Goal: Navigation & Orientation: Find specific page/section

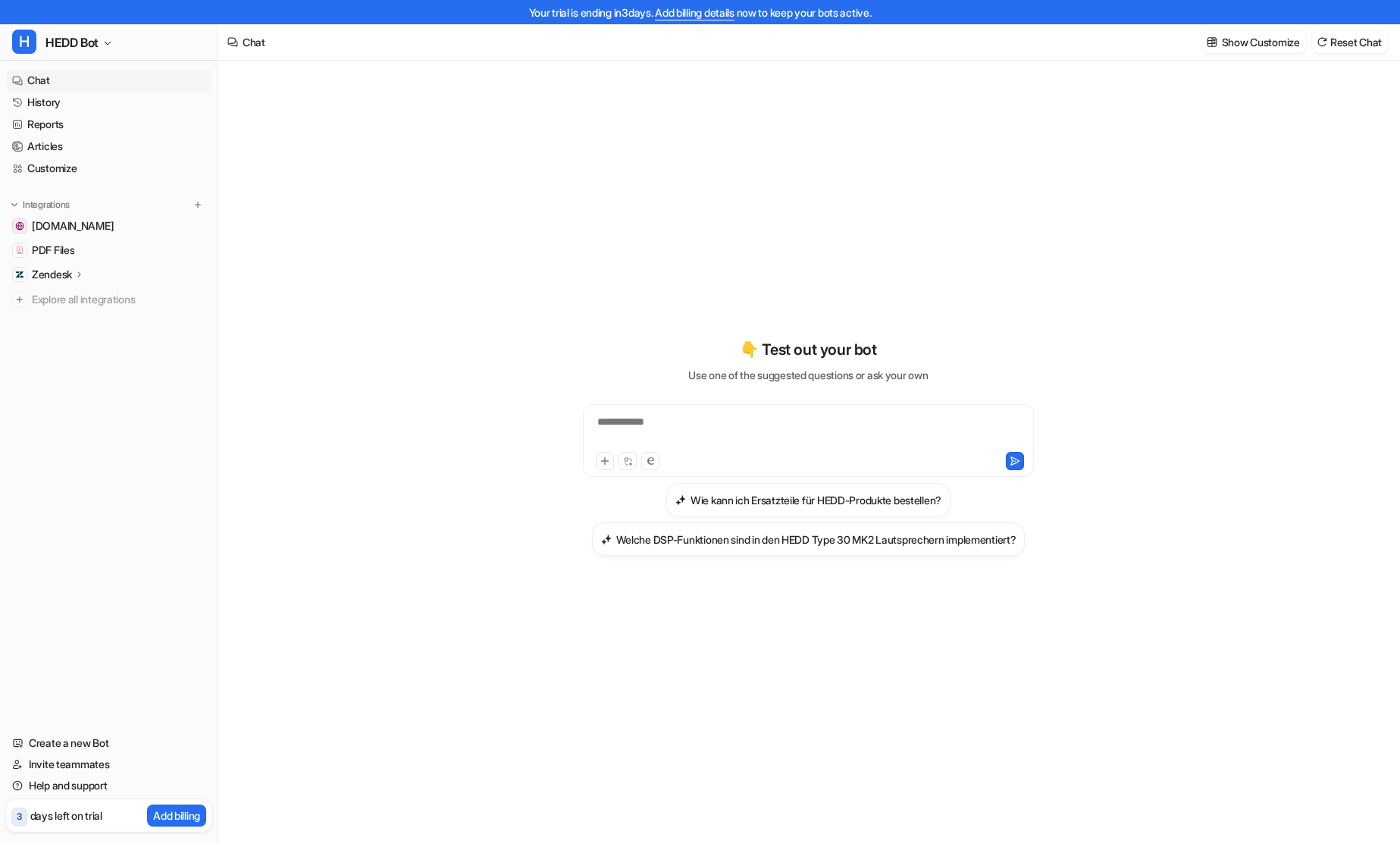
click at [666, 440] on div "**********" at bounding box center [808, 431] width 443 height 35
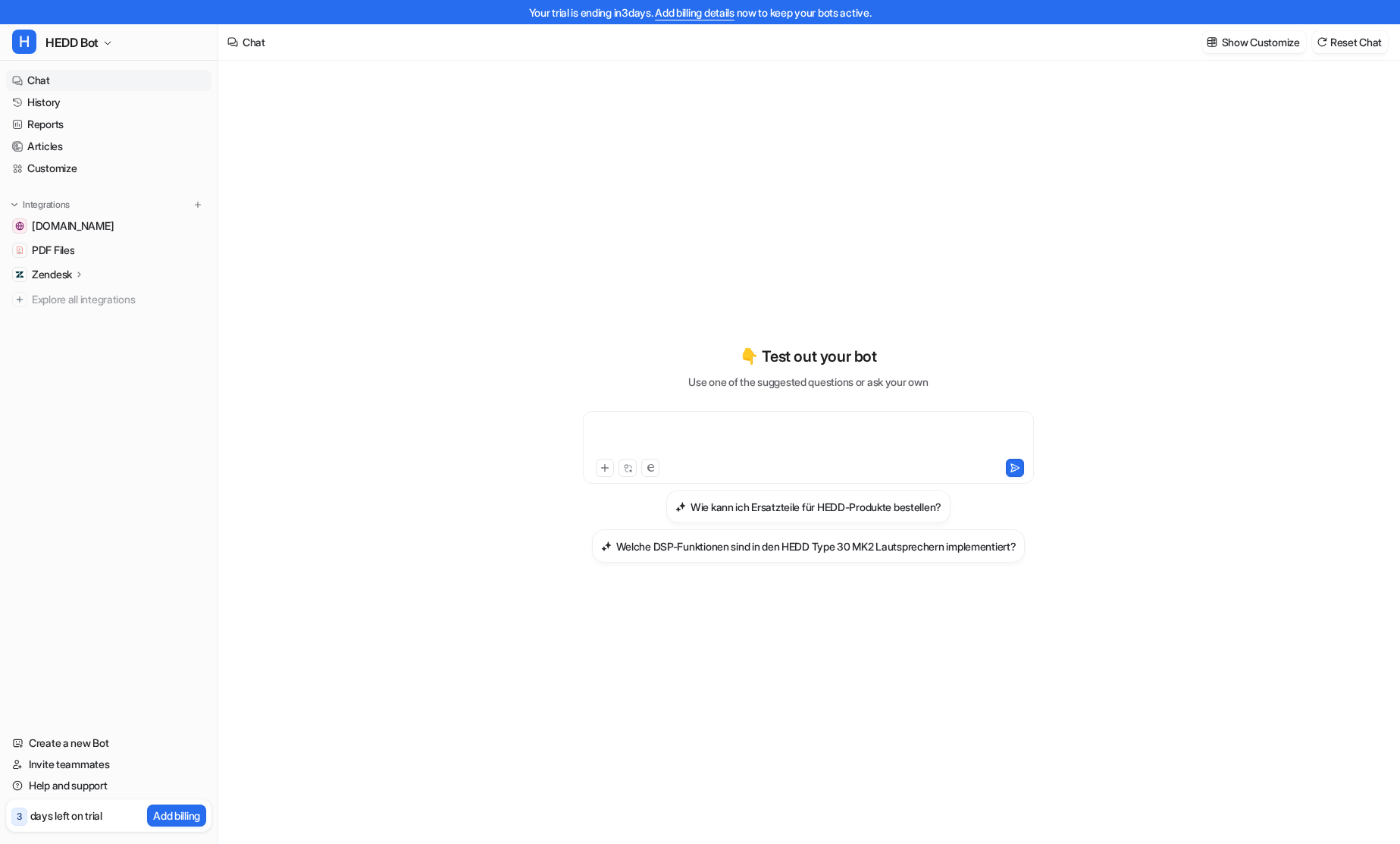
click at [46, 270] on p "Zendesk" at bounding box center [51, 275] width 40 height 15
click at [78, 246] on link "PDF Files" at bounding box center [108, 250] width 205 height 21
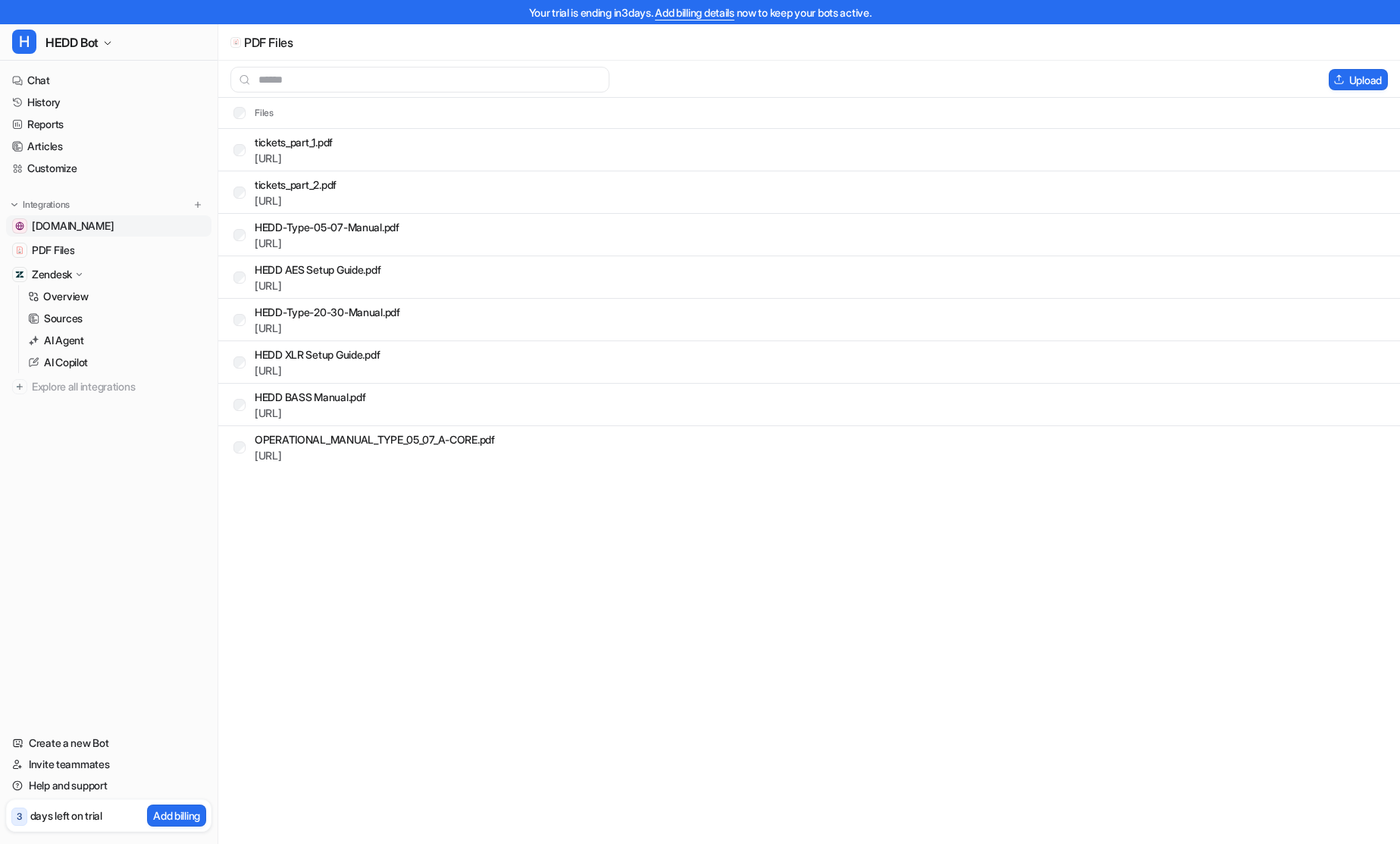
click at [89, 229] on link "[DOMAIN_NAME]" at bounding box center [108, 226] width 205 height 21
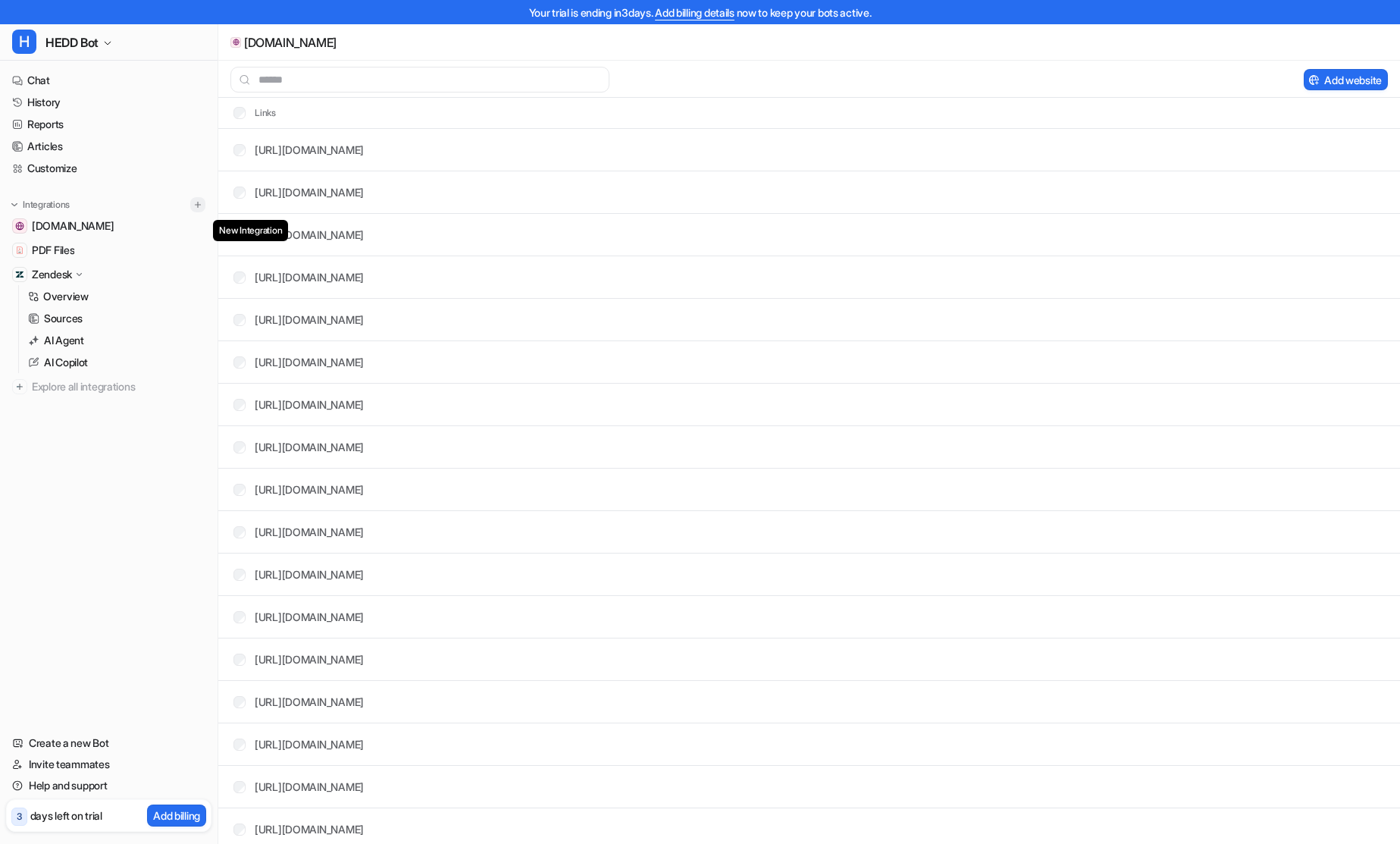
click at [198, 208] on img at bounding box center [198, 205] width 10 height 10
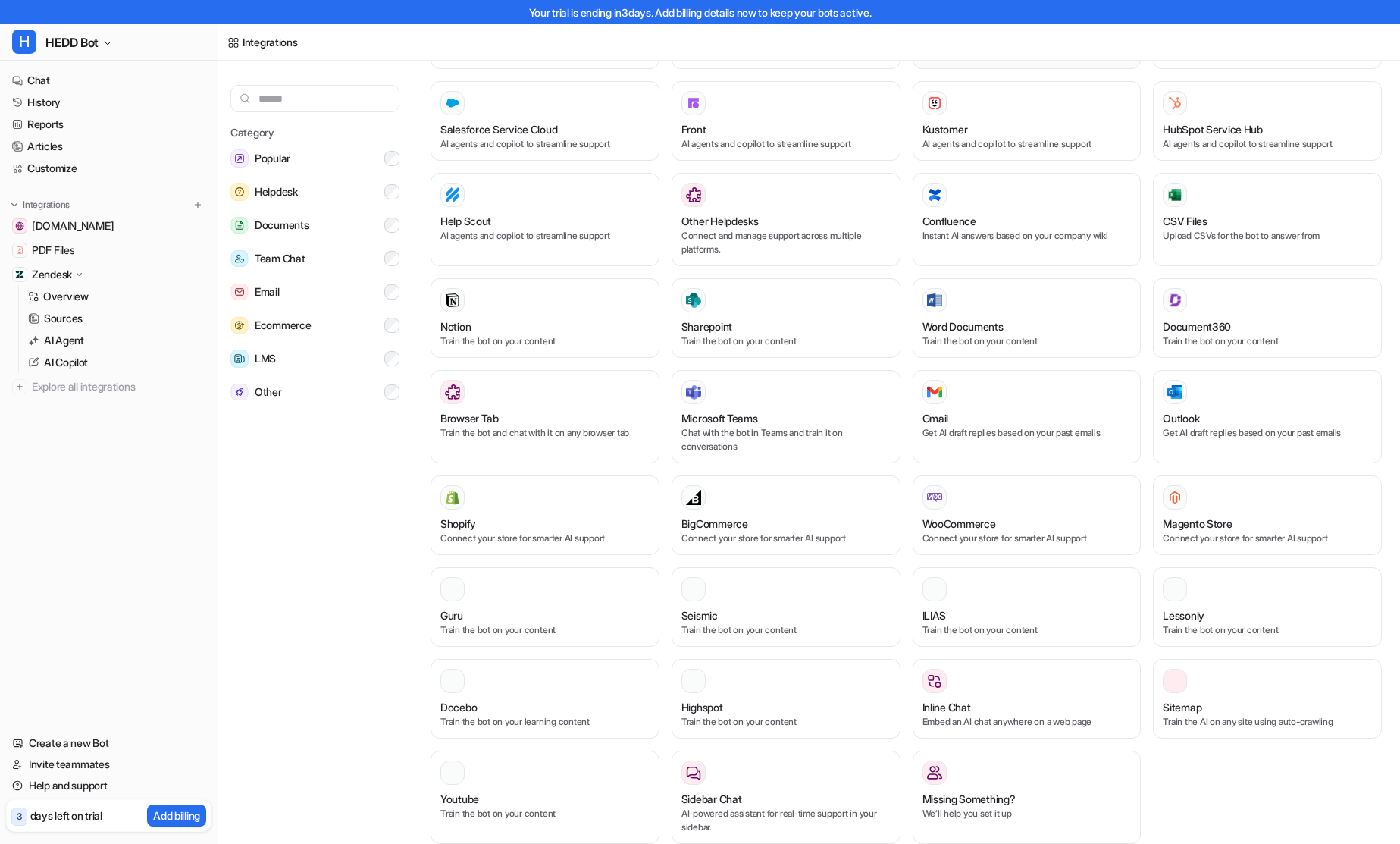
scroll to position [31, 0]
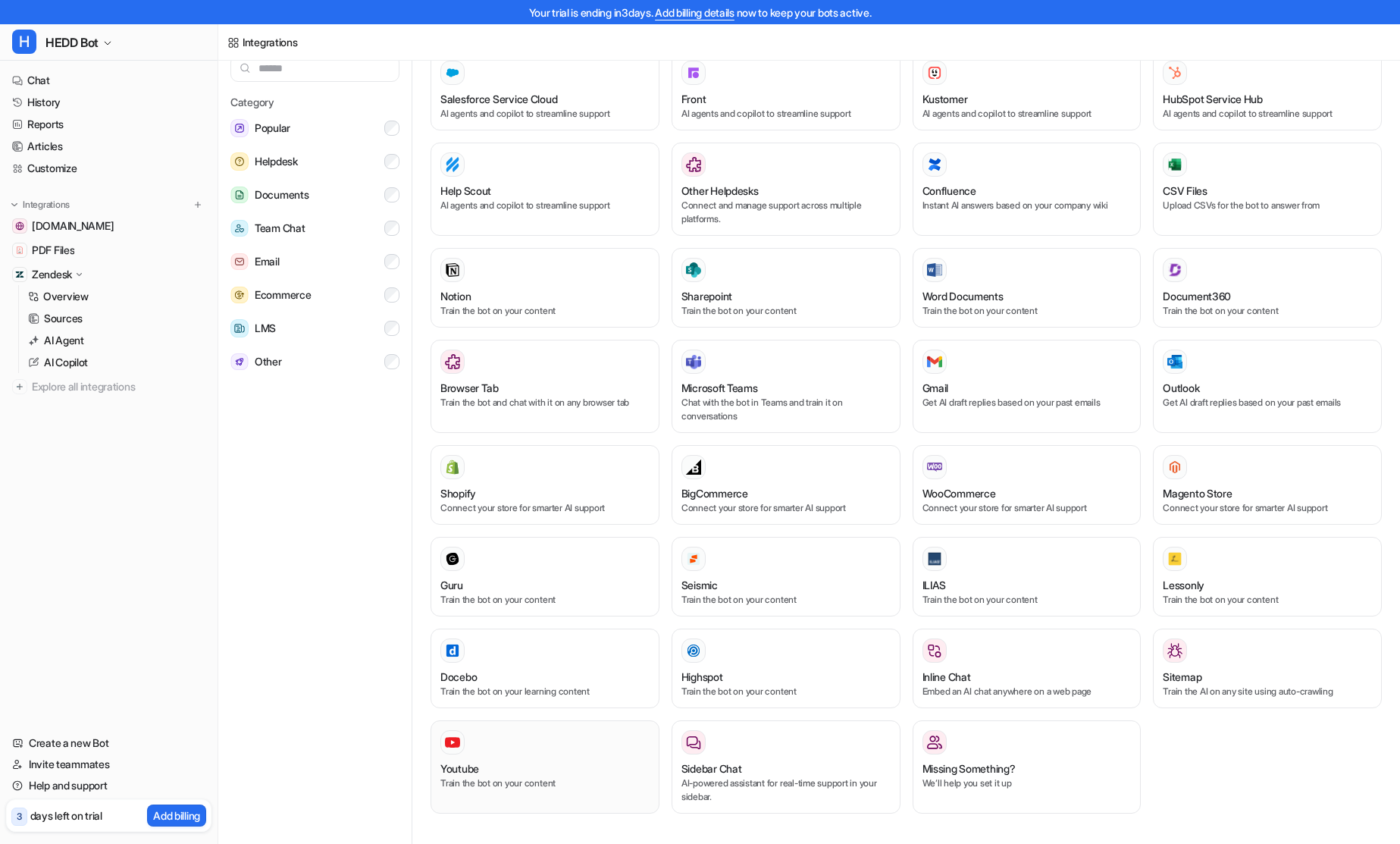
click at [532, 740] on div at bounding box center [544, 743] width 209 height 24
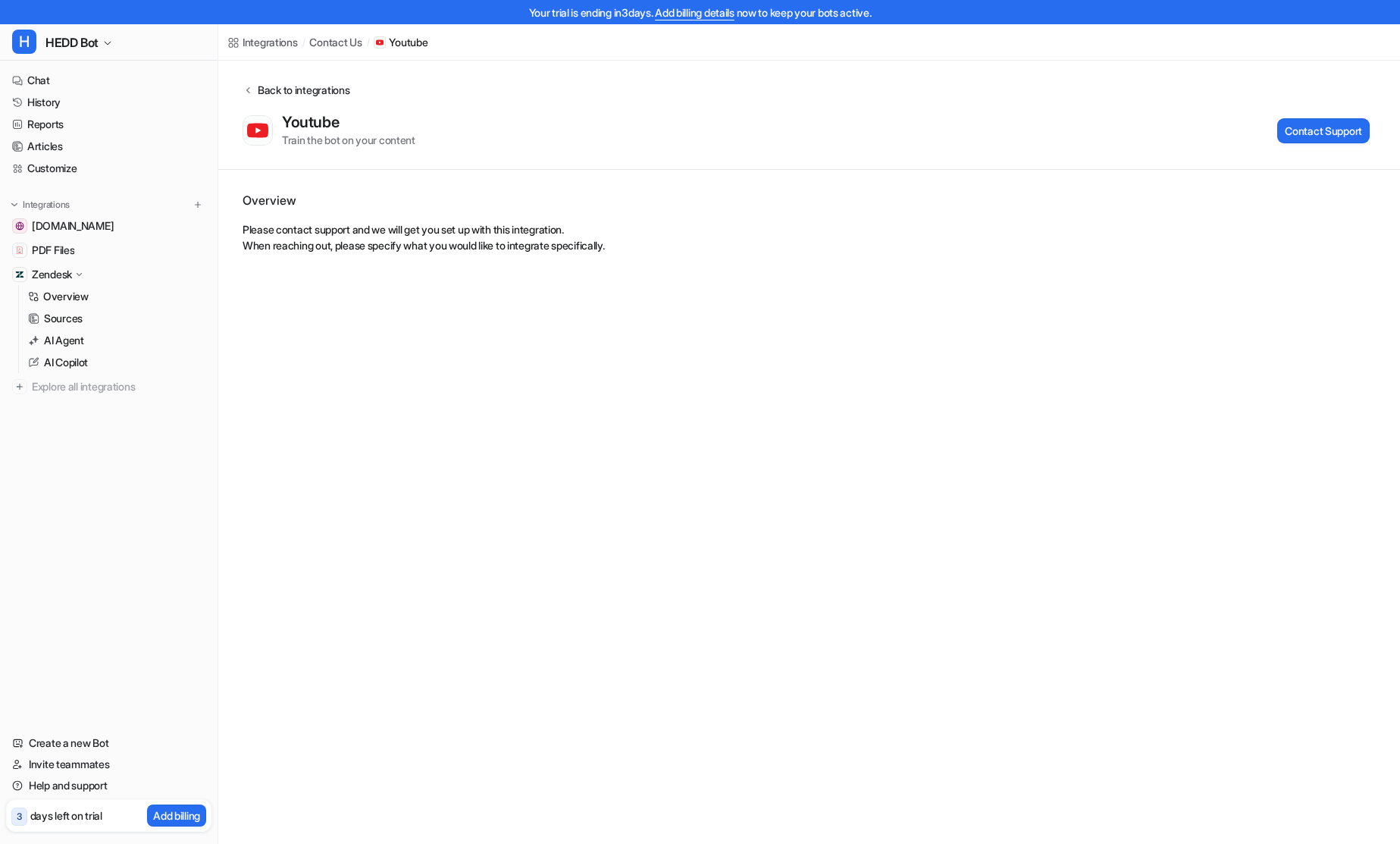
click at [255, 93] on div "Back to integrations" at bounding box center [301, 90] width 96 height 16
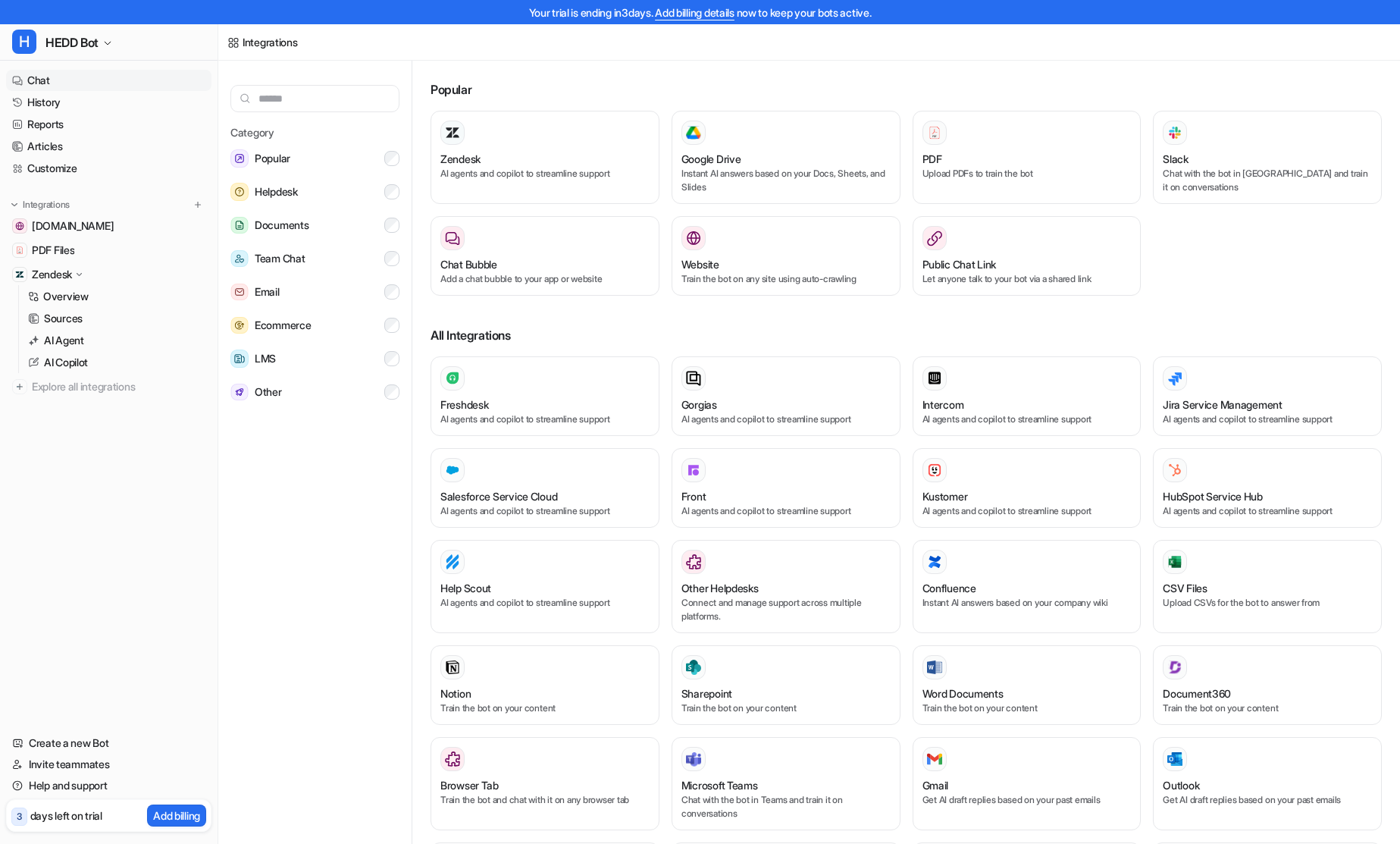
click at [59, 78] on link "Chat" at bounding box center [108, 80] width 205 height 21
